Goal: Task Accomplishment & Management: Manage account settings

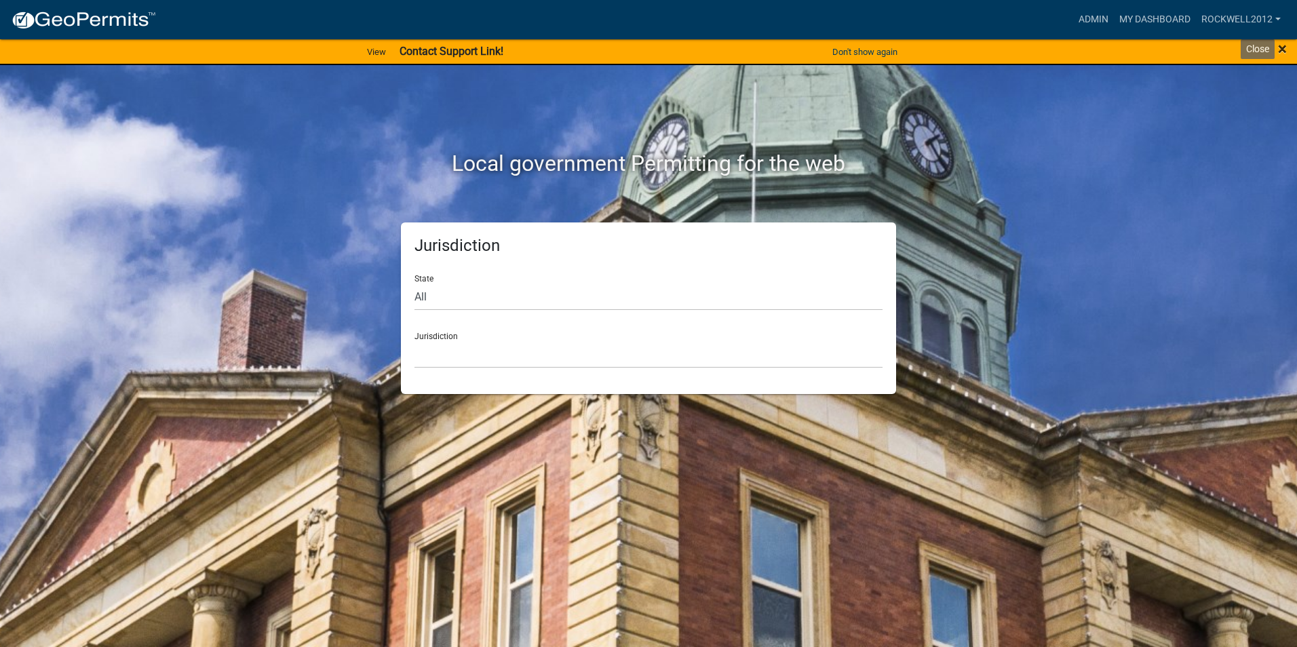
click at [1035, 45] on span "×" at bounding box center [1282, 48] width 9 height 19
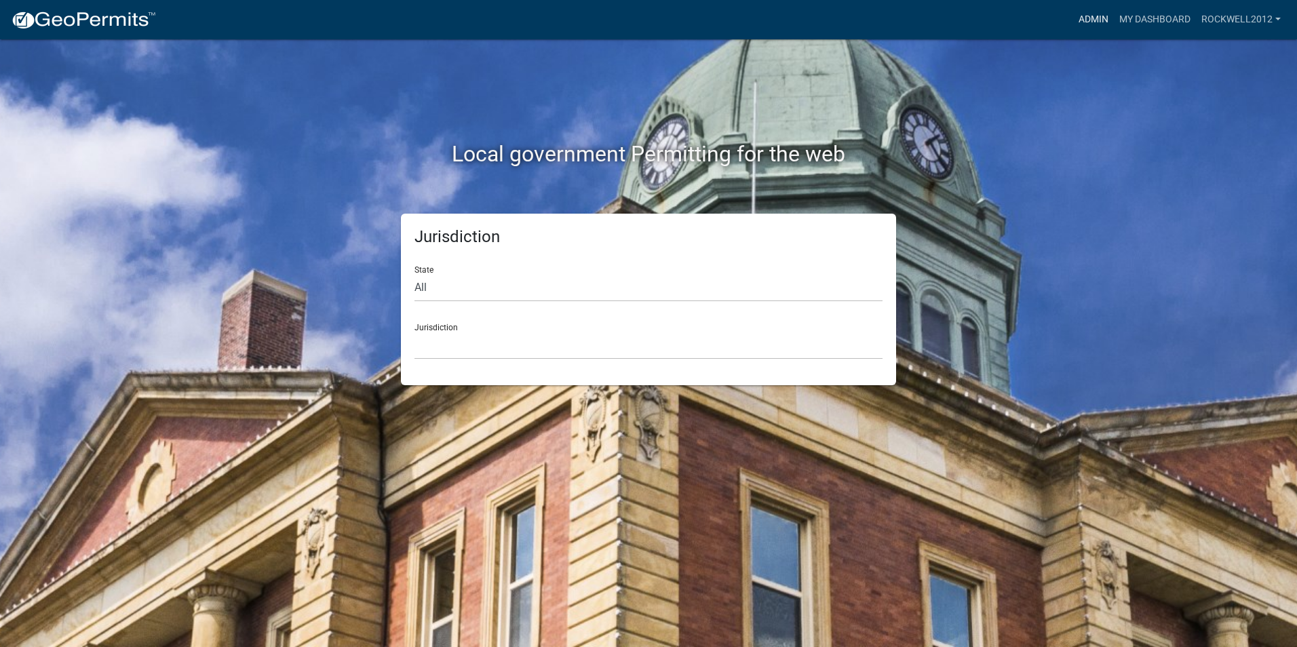
click at [1035, 16] on link "Admin" at bounding box center [1093, 20] width 41 height 26
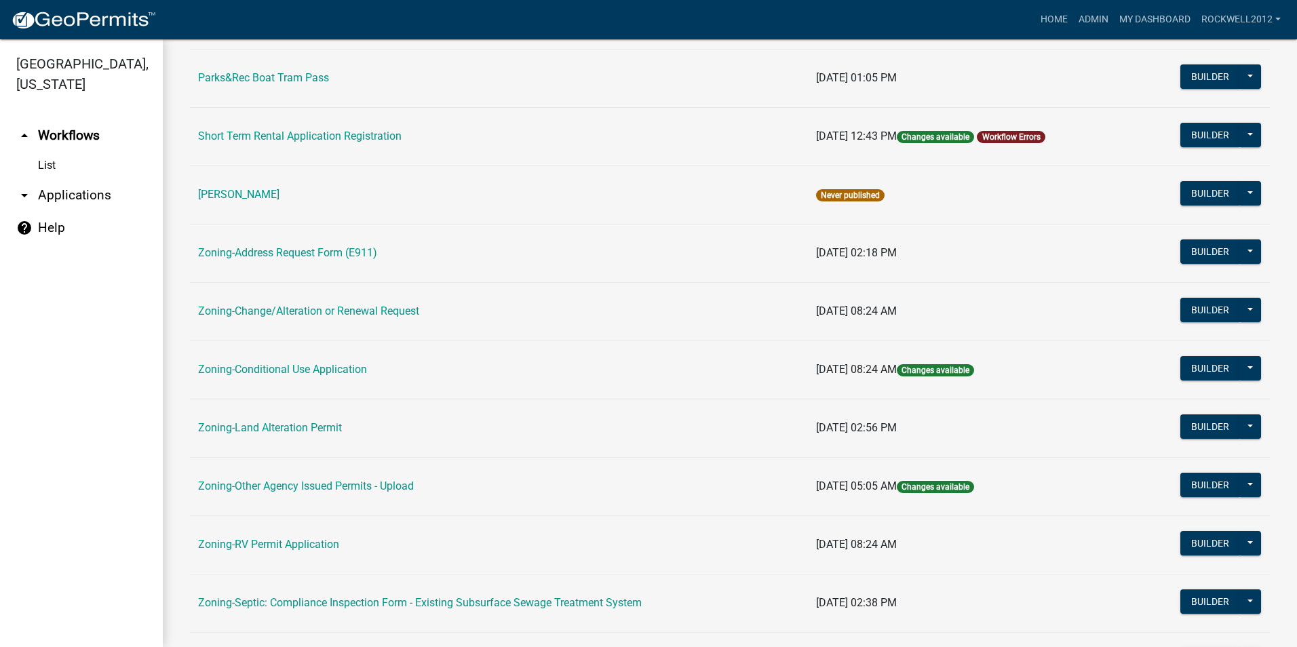
scroll to position [204, 0]
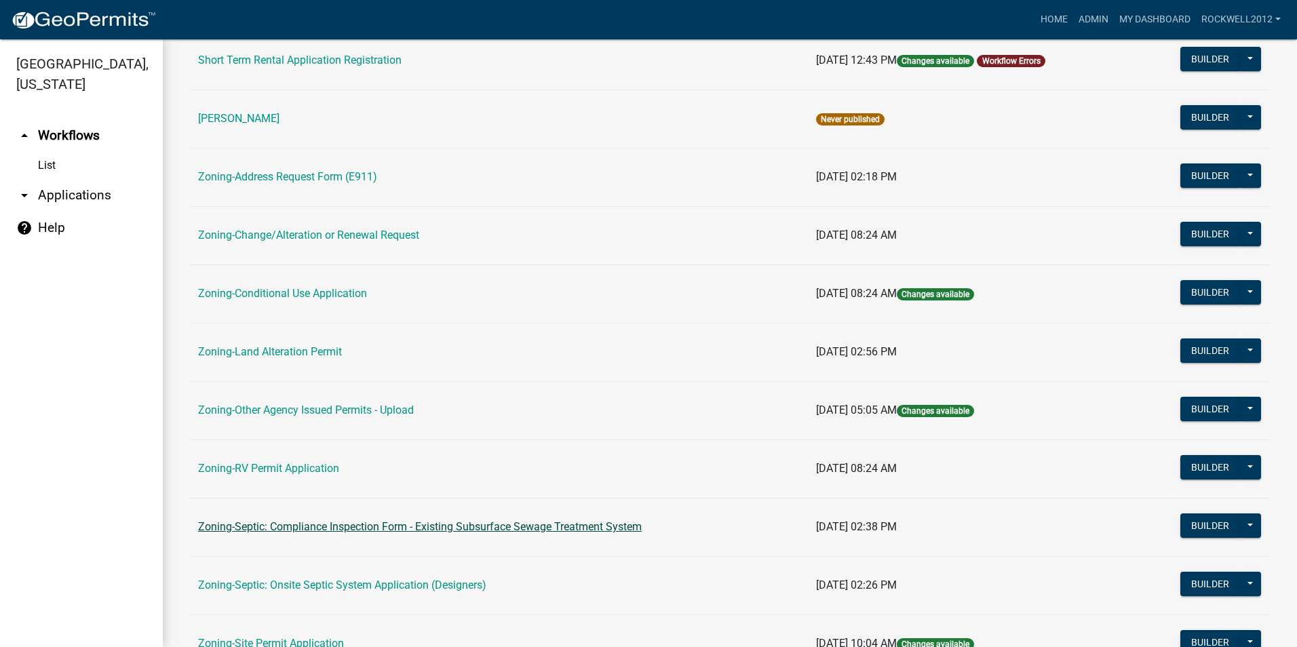
click at [507, 529] on link "Zoning-Septic: Compliance Inspection Form - Existing Subsurface Sewage Treatmen…" at bounding box center [420, 526] width 444 height 13
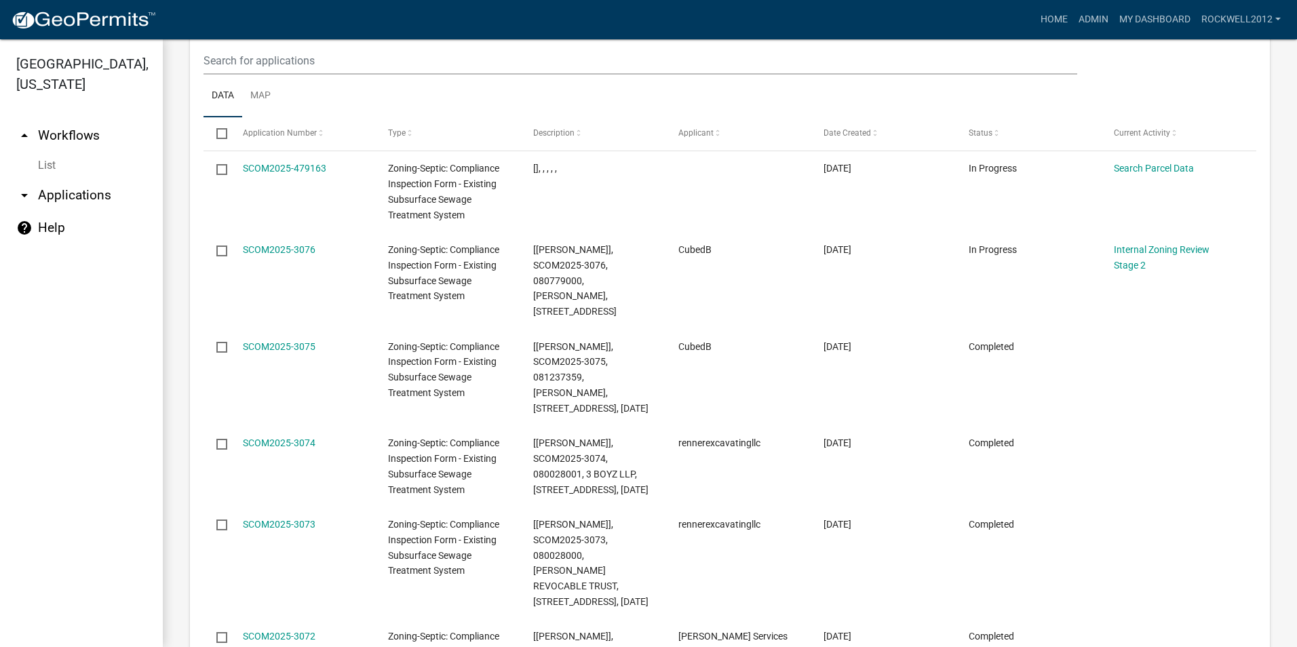
scroll to position [1560, 0]
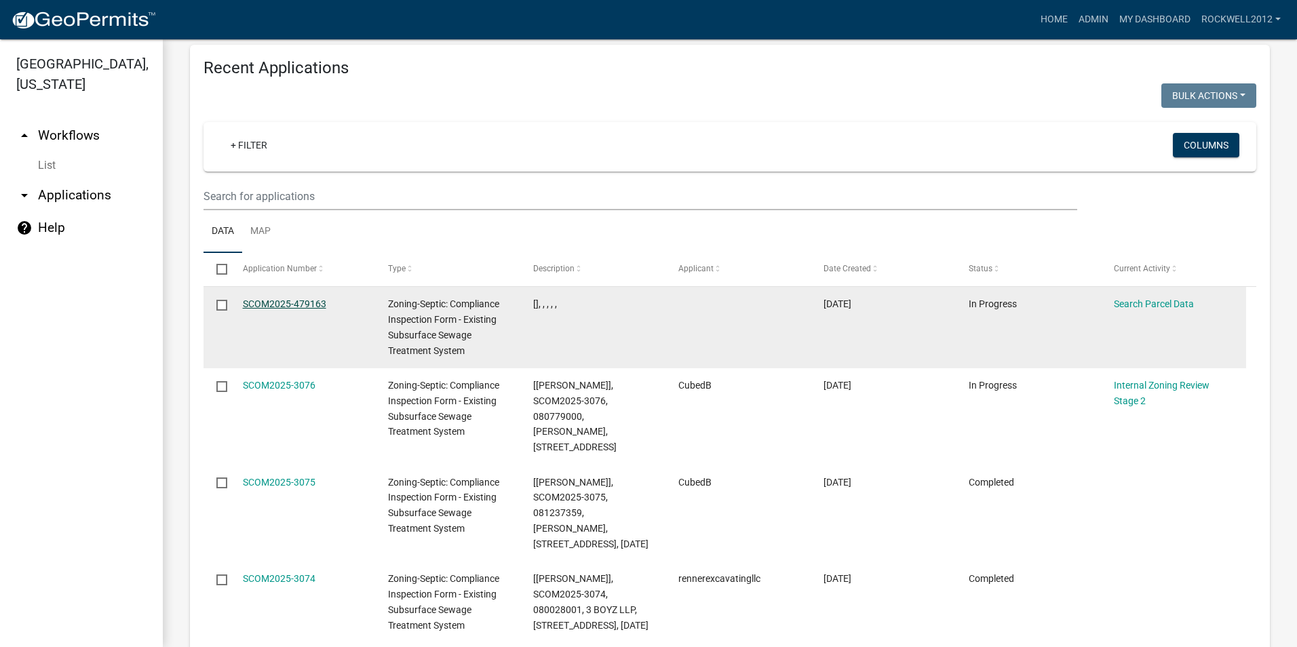
click at [276, 298] on link "SCOM2025-479163" at bounding box center [284, 303] width 83 height 11
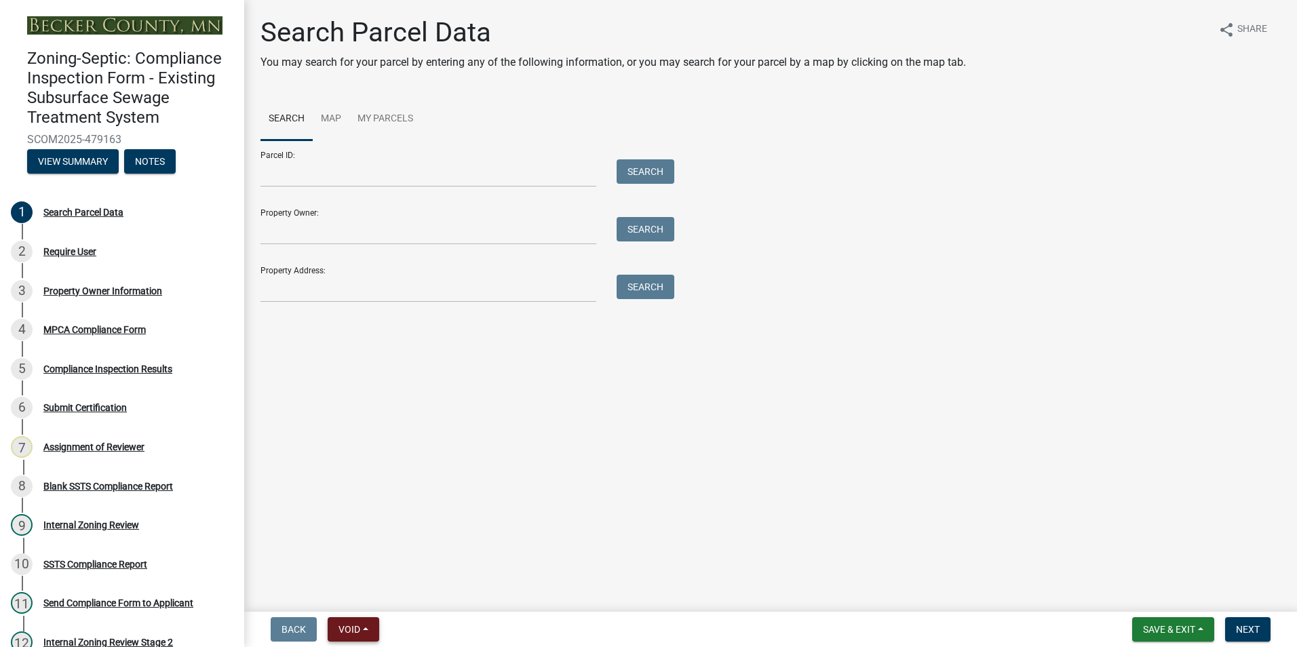
click at [335, 629] on button "Void" at bounding box center [354, 629] width 52 height 24
click at [363, 585] on button "Void" at bounding box center [382, 594] width 109 height 33
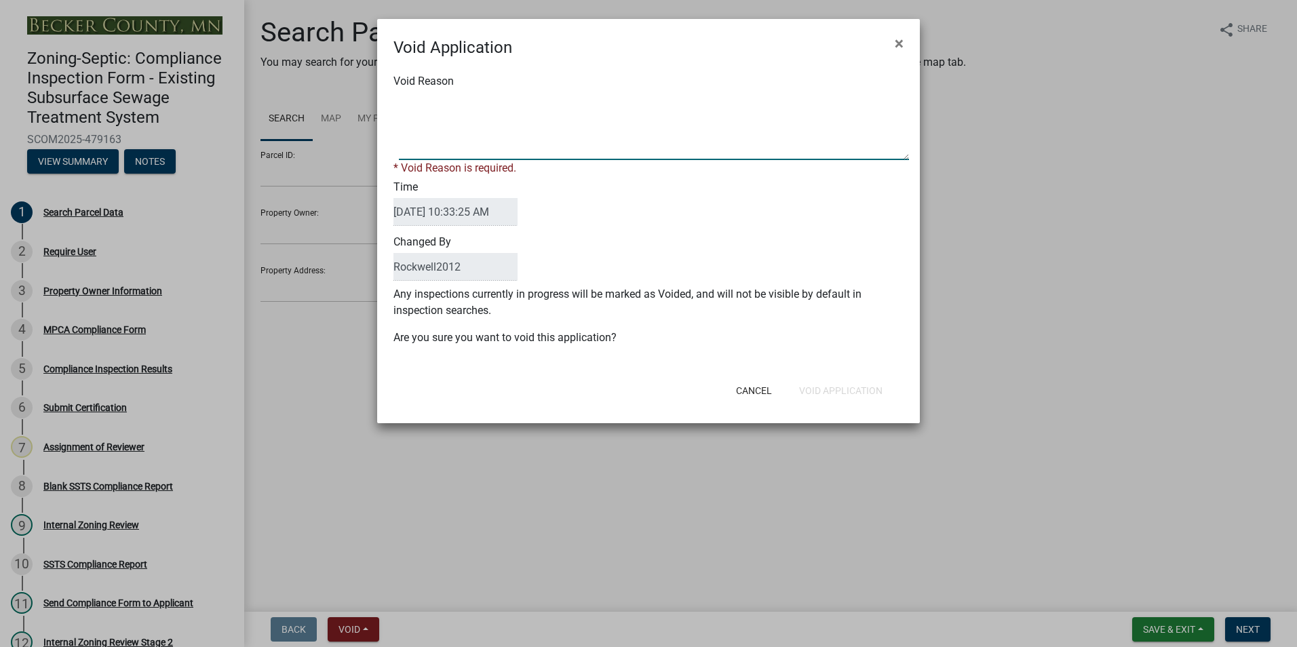
click at [413, 110] on textarea "Void Reason" at bounding box center [654, 126] width 510 height 68
type textarea "Duplicate"
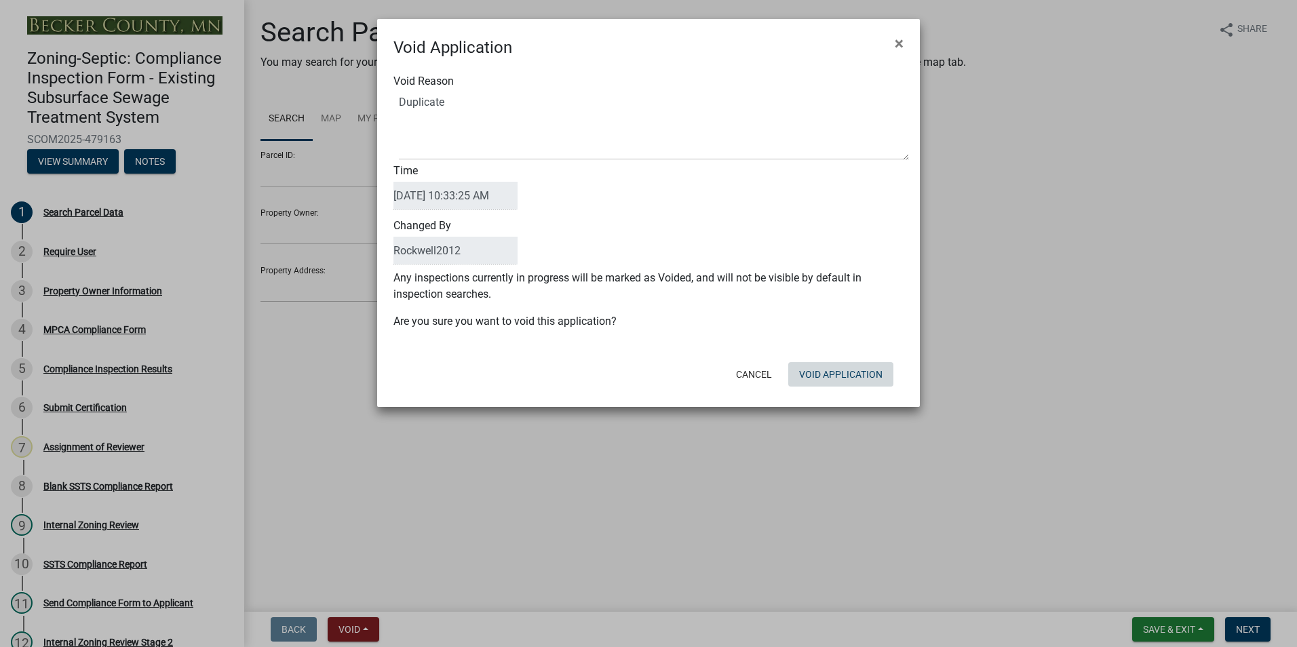
click at [830, 387] on div "Cancel Void Application" at bounding box center [737, 374] width 334 height 35
click at [829, 372] on button "Void Application" at bounding box center [840, 374] width 105 height 24
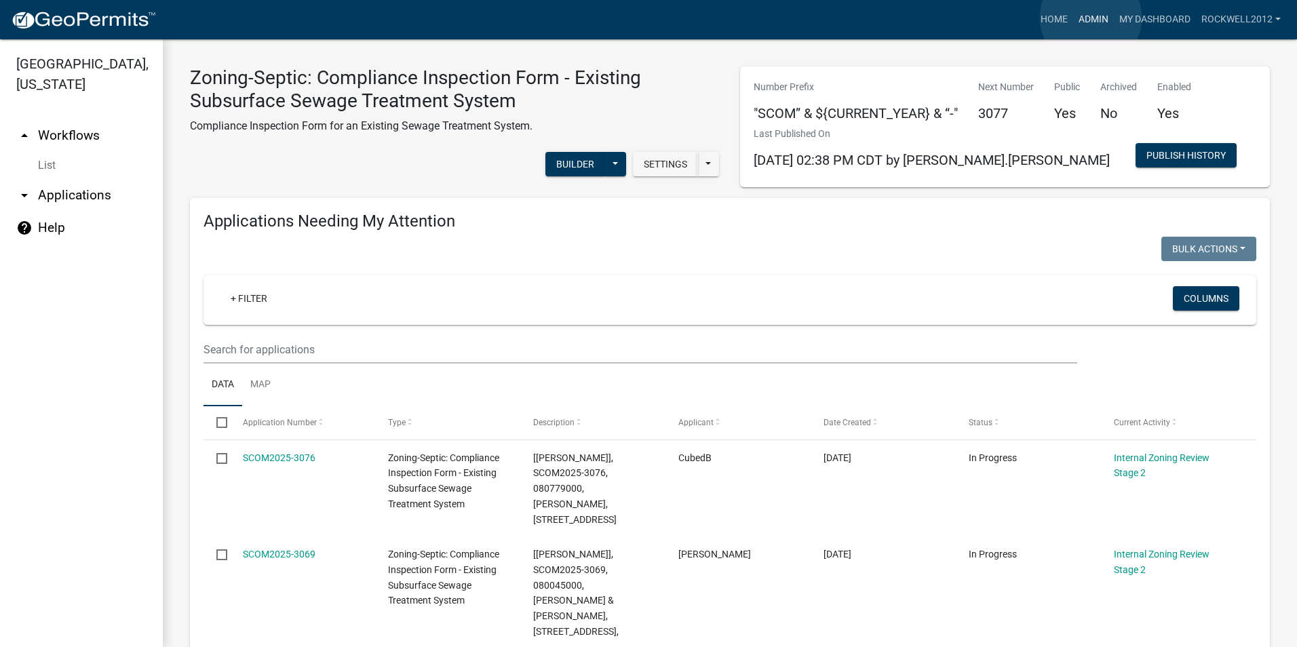
click at [1035, 18] on link "Admin" at bounding box center [1093, 20] width 41 height 26
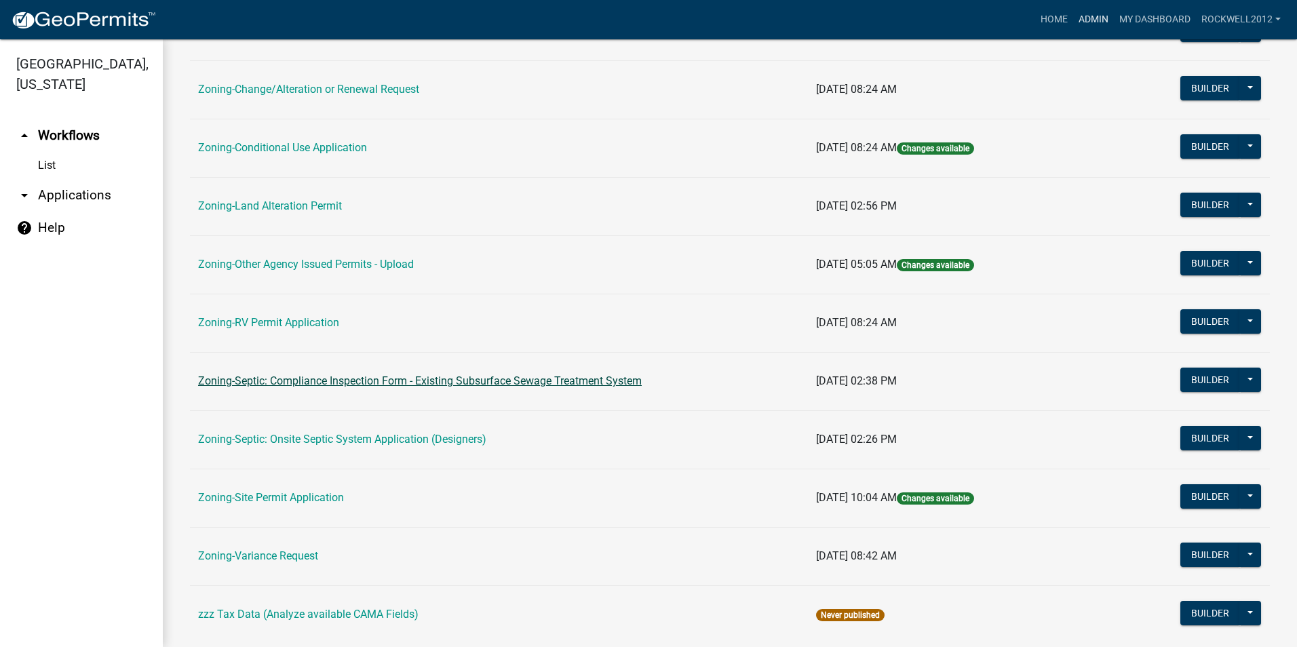
scroll to position [384, 0]
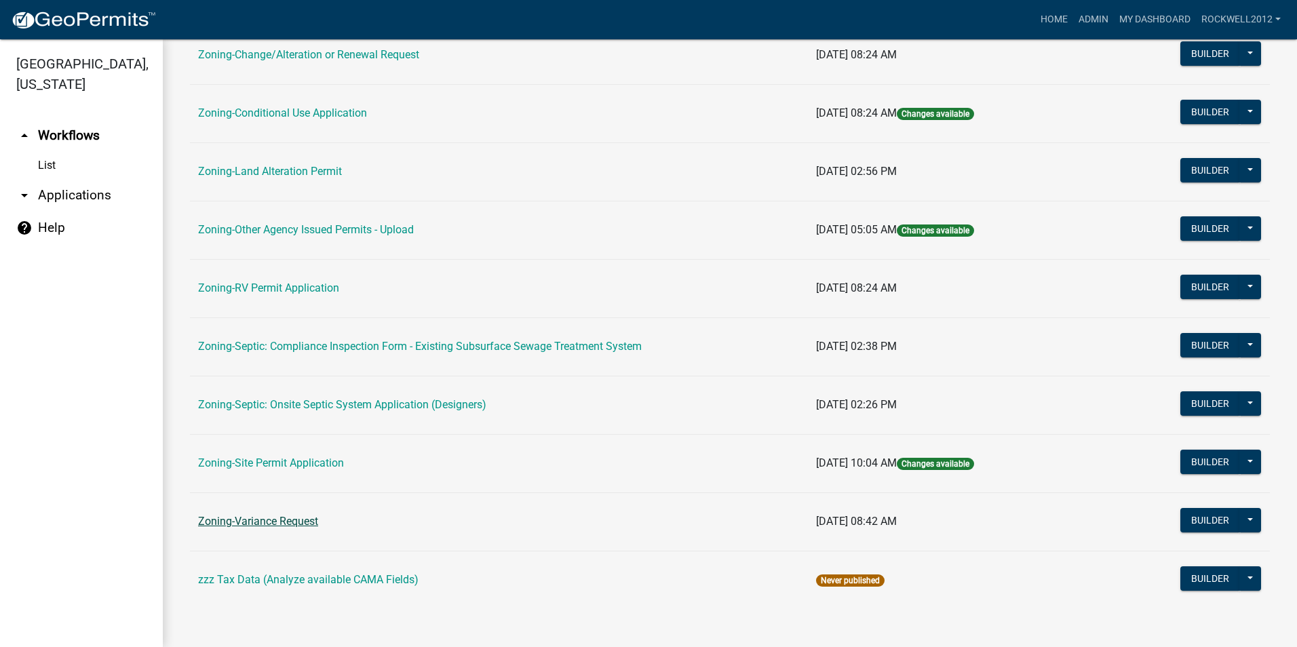
click at [278, 519] on link "Zoning-Variance Request" at bounding box center [258, 521] width 120 height 13
